Goal: Information Seeking & Learning: Check status

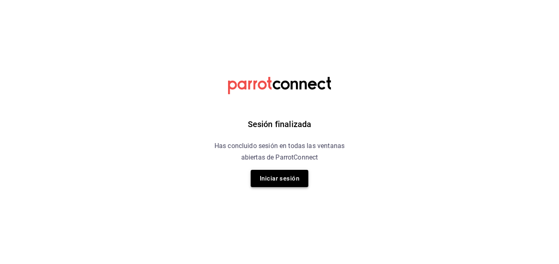
click at [281, 180] on button "Iniciar sesión" at bounding box center [280, 178] width 58 height 17
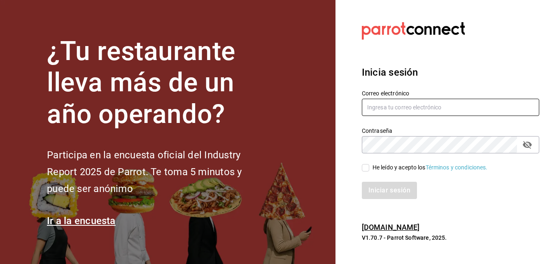
type input "[EMAIL_ADDRESS][DOMAIN_NAME]"
click at [368, 170] on input "He leído y acepto los Términos y condiciones." at bounding box center [365, 167] width 7 height 7
checkbox input "true"
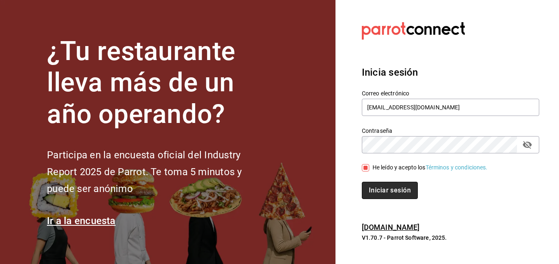
click at [382, 191] on button "Iniciar sesión" at bounding box center [390, 190] width 56 height 17
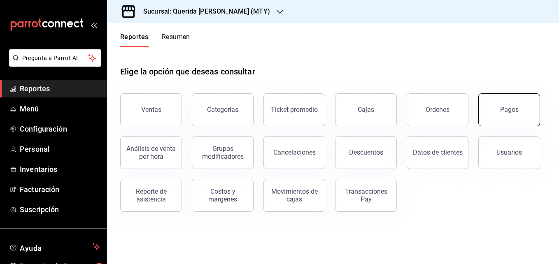
click at [513, 112] on div "Pagos" at bounding box center [509, 110] width 19 height 8
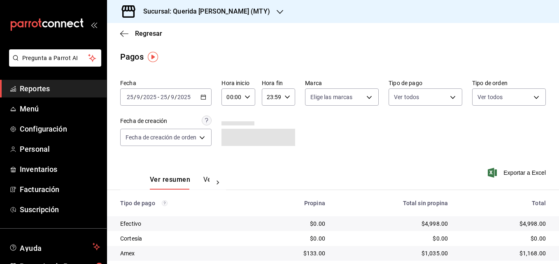
click at [203, 96] on icon "button" at bounding box center [203, 97] width 6 height 6
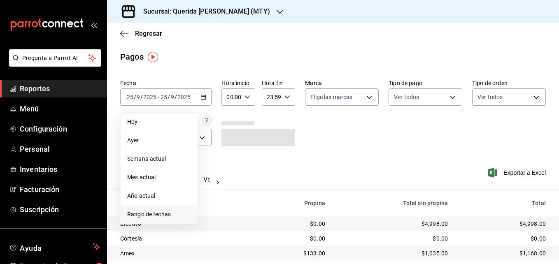
click at [141, 218] on span "Rango de fechas" at bounding box center [159, 214] width 64 height 9
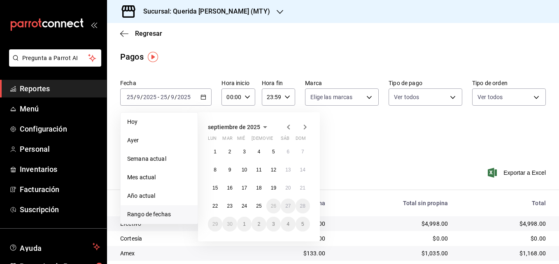
click at [287, 126] on icon "button" at bounding box center [289, 127] width 10 height 10
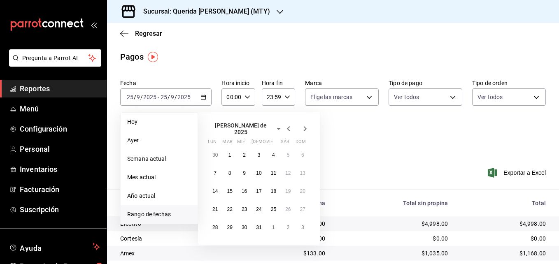
click at [287, 126] on icon "button" at bounding box center [289, 129] width 10 height 10
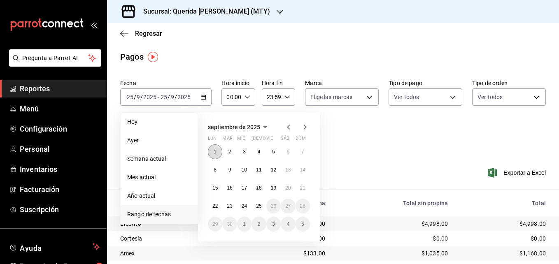
click at [213, 152] on button "1" at bounding box center [215, 151] width 14 height 15
click at [289, 130] on icon "button" at bounding box center [289, 127] width 10 height 10
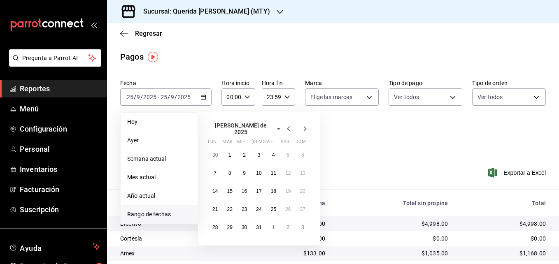
click at [289, 130] on icon "button" at bounding box center [289, 129] width 10 height 10
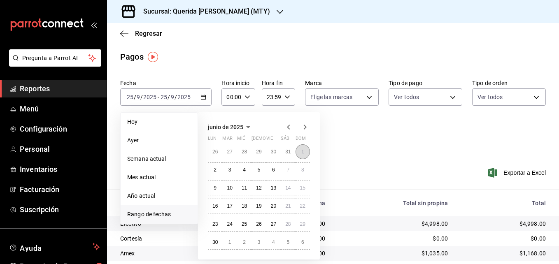
click at [303, 152] on abbr "1" at bounding box center [302, 152] width 3 height 6
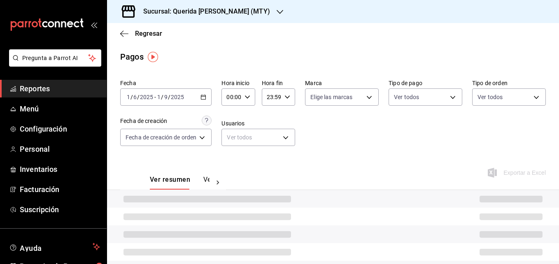
click at [186, 98] on div "[DATE] [DATE] - [DATE] [DATE]" at bounding box center [165, 96] width 91 height 17
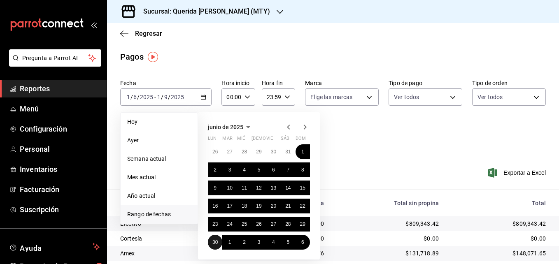
click at [216, 243] on abbr "30" at bounding box center [214, 243] width 5 height 6
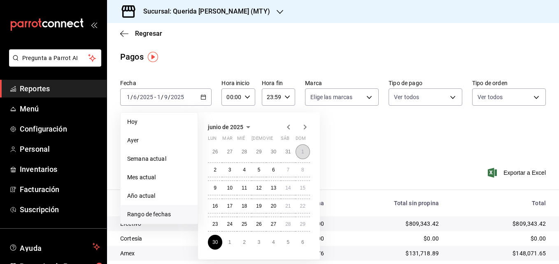
click at [300, 152] on button "1" at bounding box center [303, 151] width 14 height 15
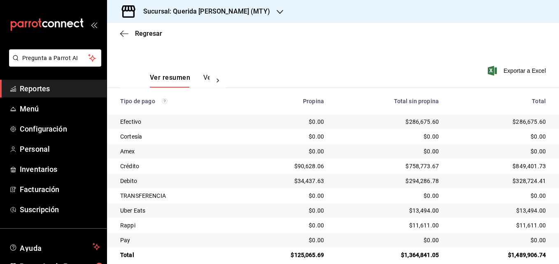
scroll to position [114, 0]
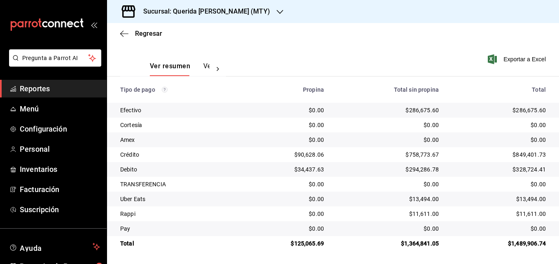
click at [514, 112] on div "$286,675.60" at bounding box center [499, 110] width 94 height 8
copy div "286,675.60"
click at [412, 109] on div "$286,675.60" at bounding box center [388, 110] width 102 height 8
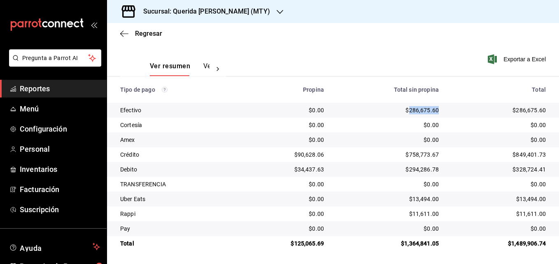
copy div "286,675.60"
click at [410, 154] on div "$758,773.67" at bounding box center [388, 155] width 102 height 8
copy div "758,773.67"
click at [414, 170] on div "$294,286.78" at bounding box center [388, 169] width 102 height 8
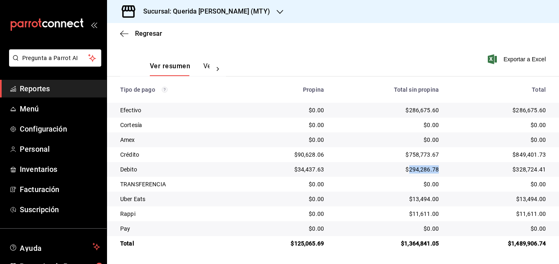
click at [414, 170] on div "$294,286.78" at bounding box center [388, 169] width 102 height 8
copy div "294,286.78"
click at [413, 199] on div "$13,494.00" at bounding box center [388, 199] width 102 height 8
copy div "13,494.00"
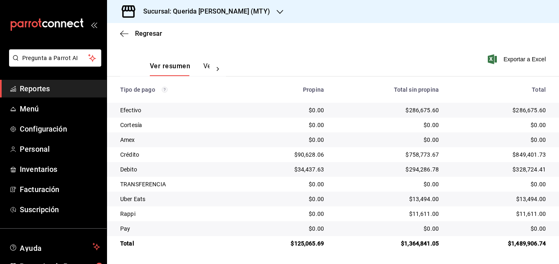
click at [419, 213] on div "$11,611.00" at bounding box center [388, 214] width 102 height 8
copy div "11,611.00"
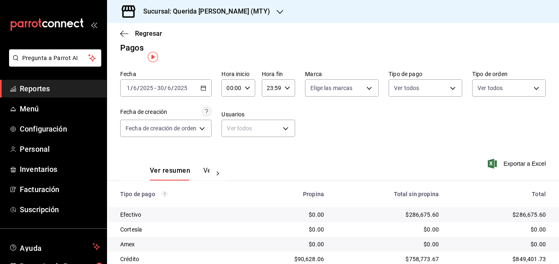
scroll to position [0, 0]
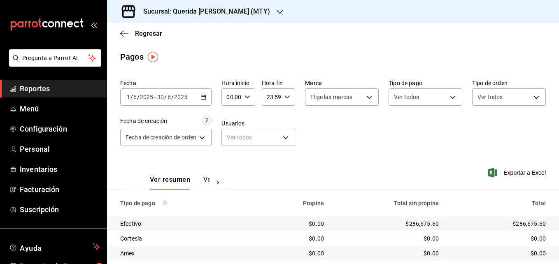
click at [169, 92] on div "[DATE] [DATE] - [DATE] [DATE]" at bounding box center [165, 96] width 91 height 17
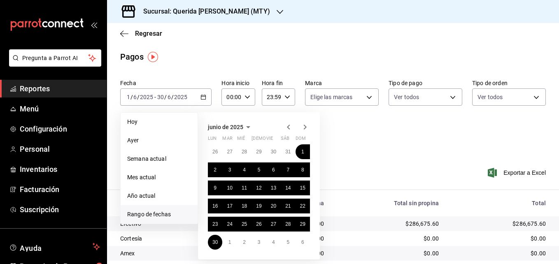
click at [306, 125] on icon "button" at bounding box center [305, 127] width 10 height 10
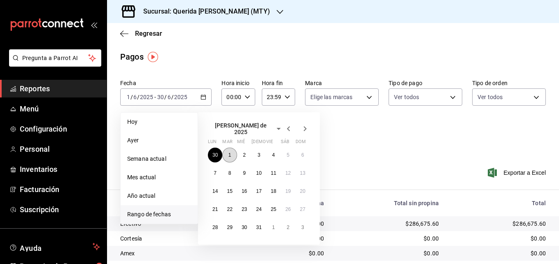
click at [228, 154] on abbr "1" at bounding box center [229, 155] width 3 height 6
click at [257, 225] on abbr "31" at bounding box center [258, 228] width 5 height 6
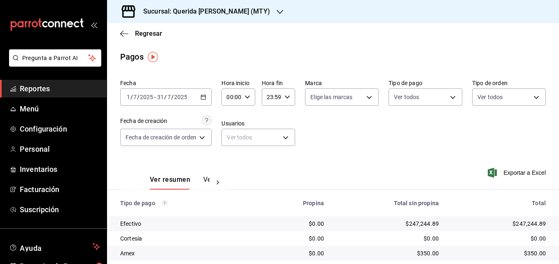
click at [421, 158] on div "Ver resumen Ver pagos Exportar a Excel" at bounding box center [333, 178] width 452 height 44
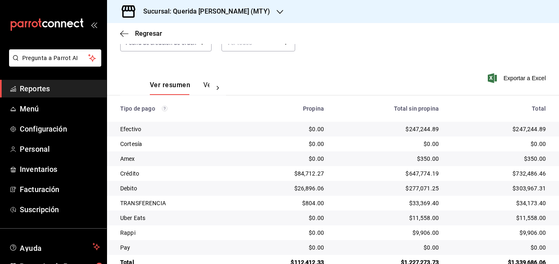
scroll to position [114, 0]
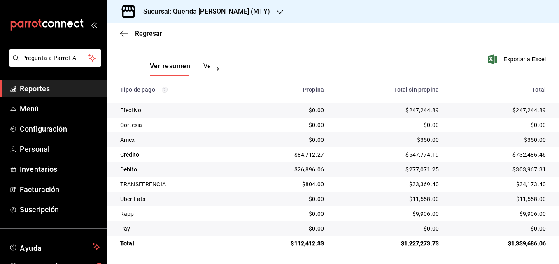
click at [405, 107] on div "$247,244.89" at bounding box center [388, 110] width 102 height 8
copy div "247,244.89"
click at [421, 139] on div "$350.00" at bounding box center [388, 140] width 102 height 8
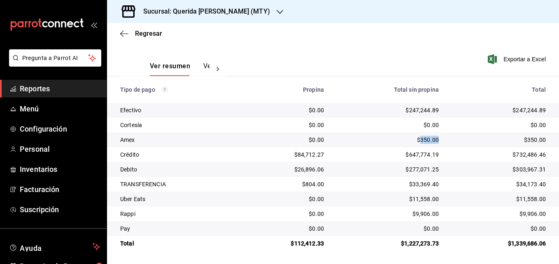
copy div "350.00"
click at [412, 156] on div "$647,774.19" at bounding box center [388, 155] width 102 height 8
copy div "647,774.19"
click at [411, 168] on div "$277,071.25" at bounding box center [388, 169] width 102 height 8
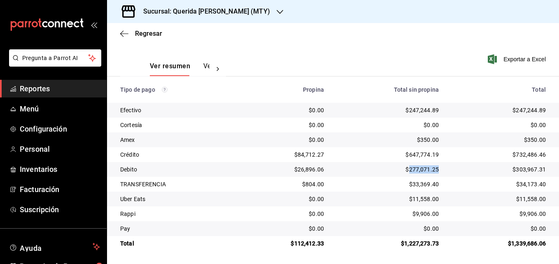
click at [411, 168] on div "$277,071.25" at bounding box center [388, 169] width 102 height 8
copy div "277,071.25"
click at [417, 186] on div "$33,369.40" at bounding box center [388, 184] width 102 height 8
click at [418, 199] on div "$11,558.00" at bounding box center [388, 199] width 102 height 8
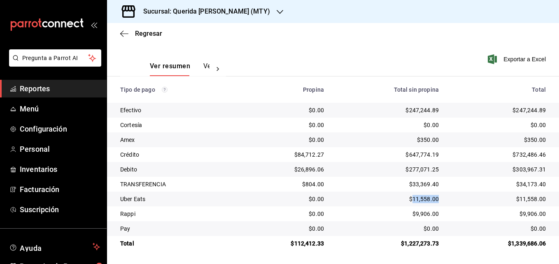
click at [418, 199] on div "$11,558.00" at bounding box center [388, 199] width 102 height 8
click at [423, 216] on div "$9,906.00" at bounding box center [388, 214] width 102 height 8
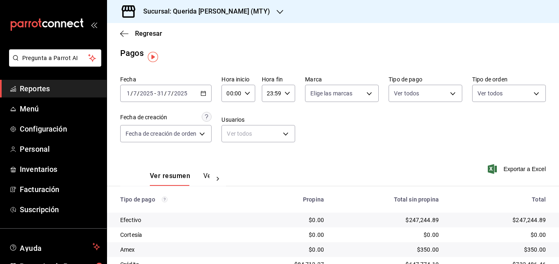
scroll to position [0, 0]
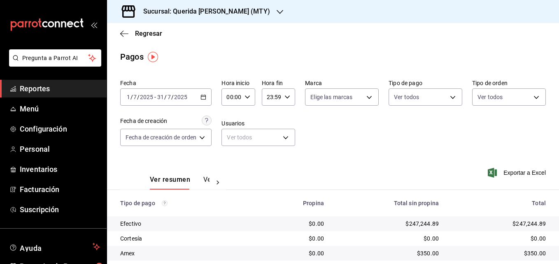
click at [206, 99] on icon "button" at bounding box center [203, 97] width 6 height 6
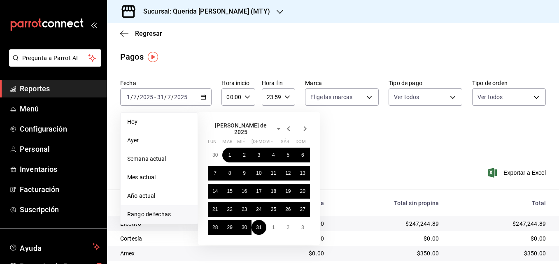
click at [303, 126] on icon "button" at bounding box center [305, 129] width 10 height 10
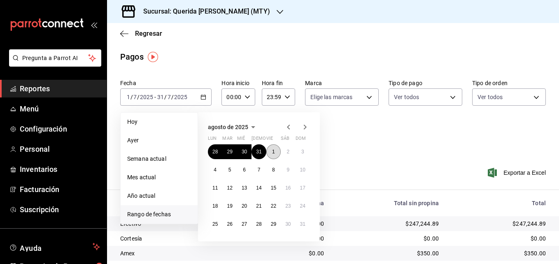
click at [269, 152] on button "1" at bounding box center [273, 151] width 14 height 15
click at [301, 228] on button "31" at bounding box center [303, 224] width 14 height 15
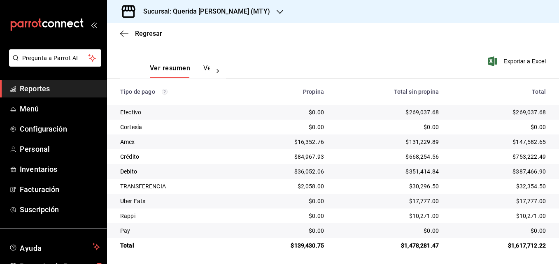
scroll to position [114, 0]
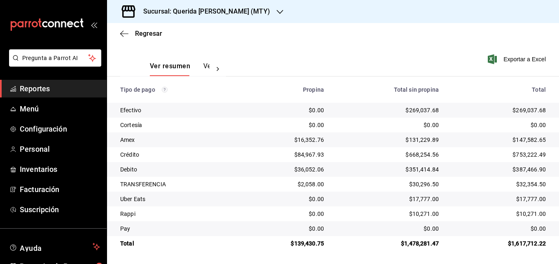
click at [415, 110] on div "$269,037.68" at bounding box center [388, 110] width 102 height 8
click at [412, 139] on div "$131,229.89" at bounding box center [388, 140] width 102 height 8
click at [416, 156] on div "$668,254.56" at bounding box center [388, 155] width 102 height 8
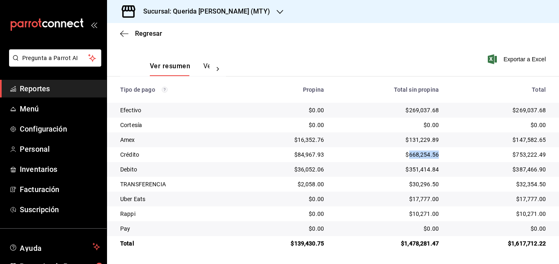
click at [416, 156] on div "$668,254.56" at bounding box center [388, 155] width 102 height 8
click at [415, 169] on div "$351,414.84" at bounding box center [388, 169] width 102 height 8
click at [408, 186] on div "$30,296.50" at bounding box center [388, 184] width 102 height 8
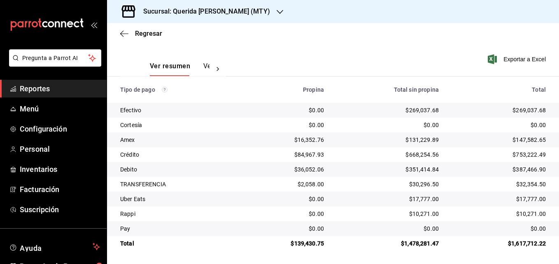
click at [419, 197] on div "$17,777.00" at bounding box center [388, 199] width 102 height 8
click at [420, 214] on div "$10,271.00" at bounding box center [388, 214] width 102 height 8
